Goal: Find specific page/section: Find specific page/section

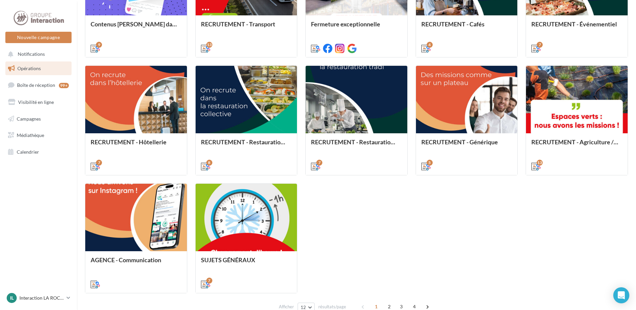
scroll to position [301, 0]
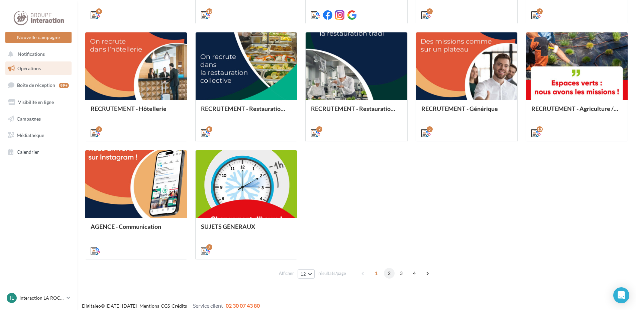
click at [389, 272] on span "2" at bounding box center [389, 273] width 11 height 11
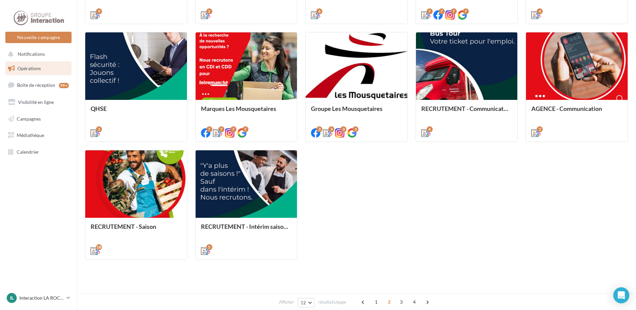
scroll to position [188, 0]
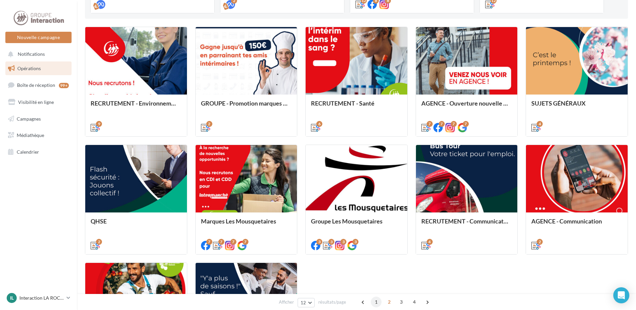
click at [377, 302] on span "1" at bounding box center [376, 302] width 11 height 11
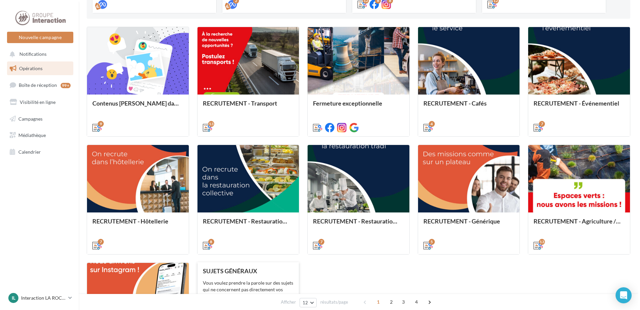
scroll to position [306, 0]
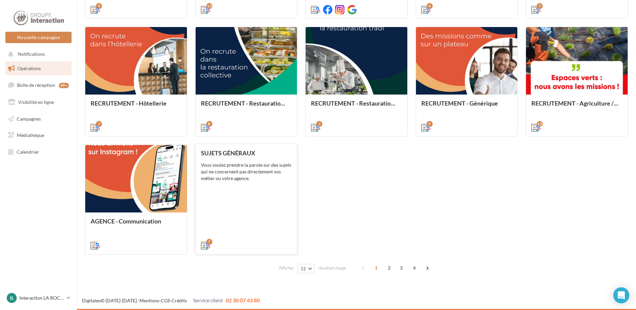
click at [242, 158] on div "SUJETS GÉNÉRAUX Vous voulez prendre la parole sur des sujets qui ne concernent …" at bounding box center [246, 199] width 91 height 99
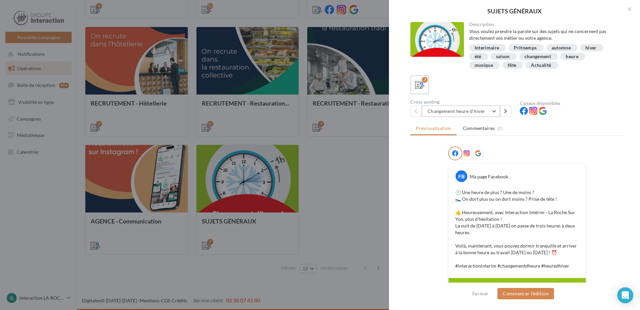
click at [497, 111] on button "Changement heure d'hiver" at bounding box center [461, 111] width 78 height 11
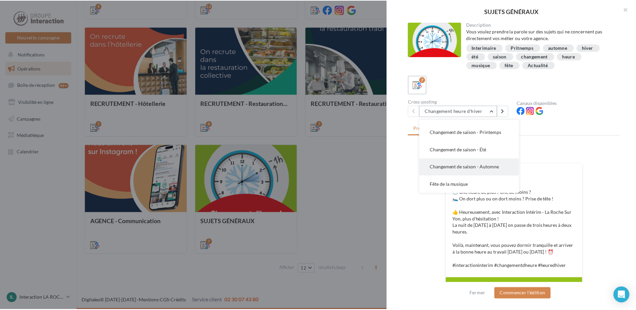
scroll to position [67, 0]
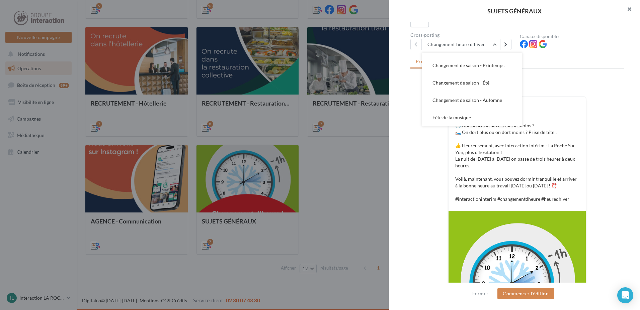
click at [629, 9] on button "button" at bounding box center [626, 10] width 27 height 20
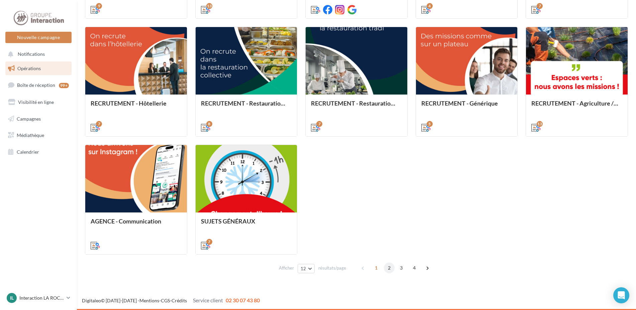
click at [390, 267] on span "2" at bounding box center [389, 268] width 11 height 11
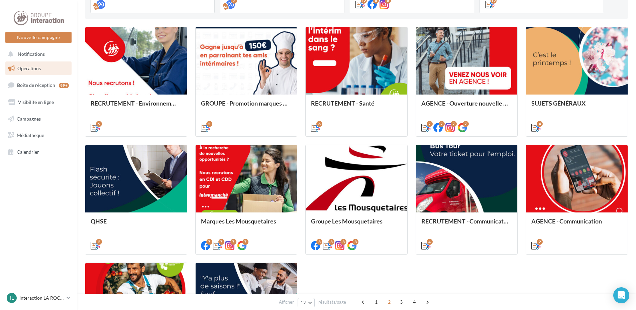
scroll to position [289, 0]
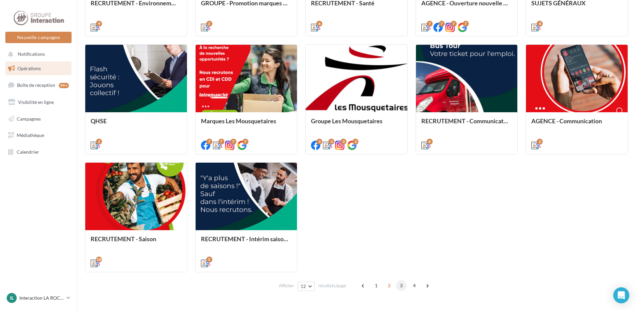
click at [400, 284] on span "3" at bounding box center [401, 286] width 11 height 11
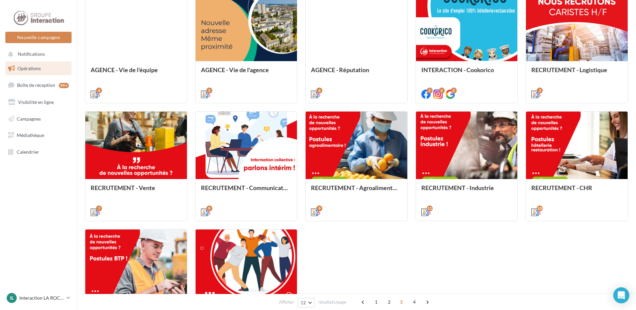
scroll to position [306, 0]
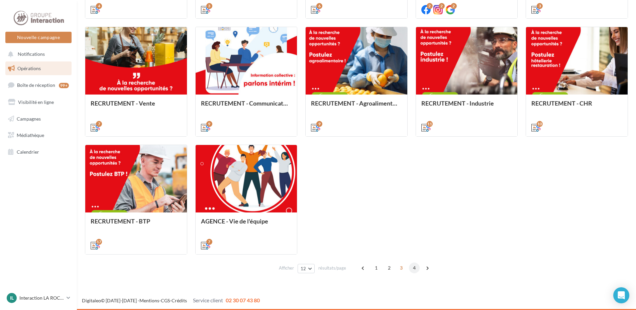
click at [416, 266] on span "4" at bounding box center [414, 268] width 11 height 11
